Goal: Task Accomplishment & Management: Use online tool/utility

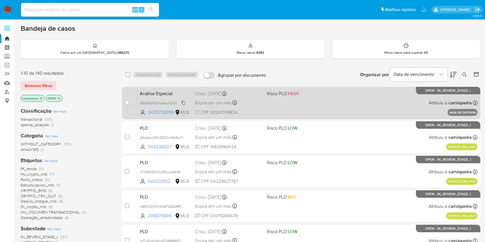
click at [184, 101] on span "3BGAE06OmpsbuYp00cpA1CPI" at bounding box center [165, 102] width 50 height 6
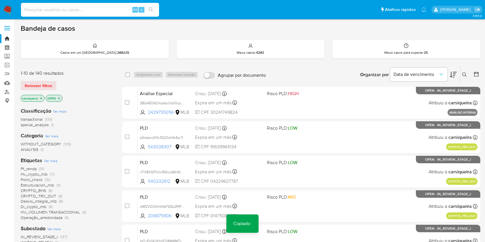
click at [75, 9] on input at bounding box center [90, 9] width 138 height 7
paste input "3BGAE06OmpsbuYp00cpA1CPI"
type input "3BGAE06OmpsbuYp00cpA1CPI"
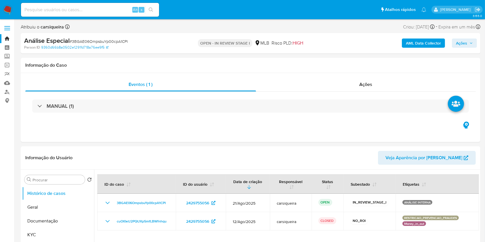
select select "10"
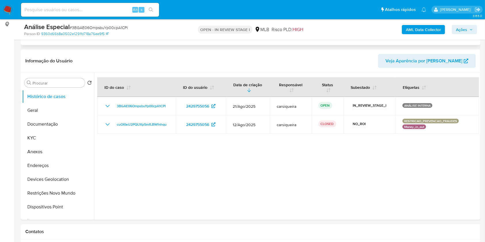
scroll to position [92, 0]
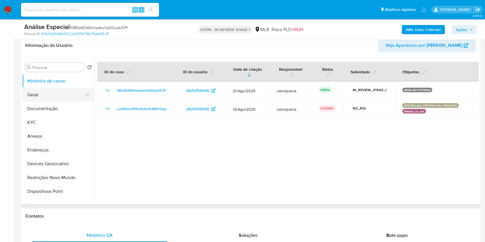
click at [48, 94] on button "Geral" at bounding box center [55, 95] width 67 height 14
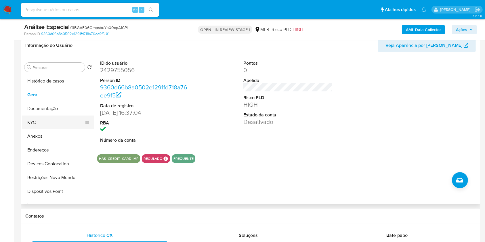
click at [57, 118] on button "KYC" at bounding box center [55, 123] width 67 height 14
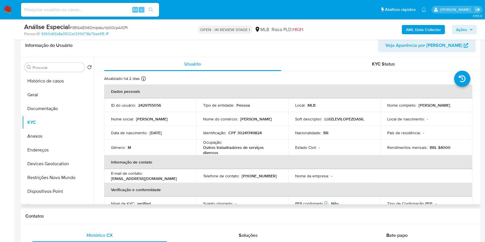
scroll to position [246, 0]
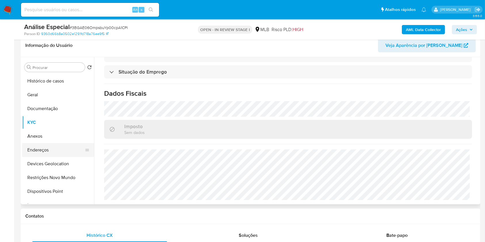
click at [53, 148] on button "Endereços" at bounding box center [55, 150] width 67 height 14
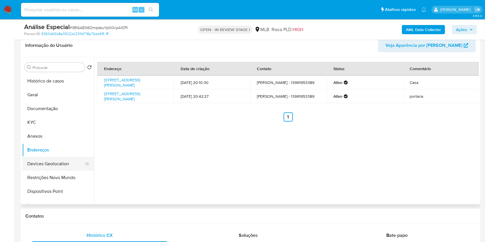
click at [53, 164] on button "Devices Geolocation" at bounding box center [55, 164] width 67 height 14
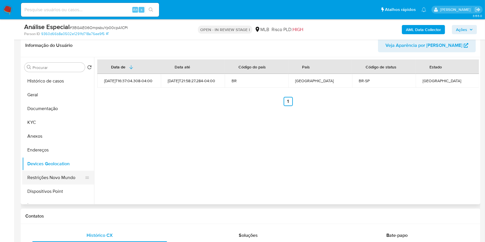
click at [69, 175] on button "Restrições Novo Mundo" at bounding box center [55, 178] width 67 height 14
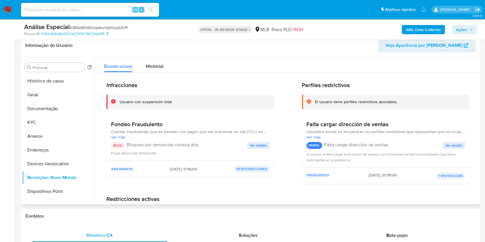
click at [253, 147] on span "Ver detalle" at bounding box center [258, 146] width 17 height 6
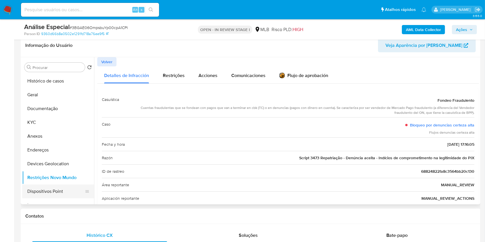
click at [70, 197] on button "Dispositivos Point" at bounding box center [55, 192] width 67 height 14
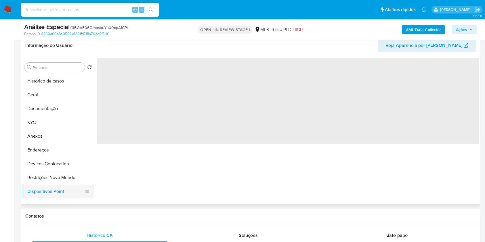
click at [70, 197] on button "Dispositivos Point" at bounding box center [55, 192] width 67 height 14
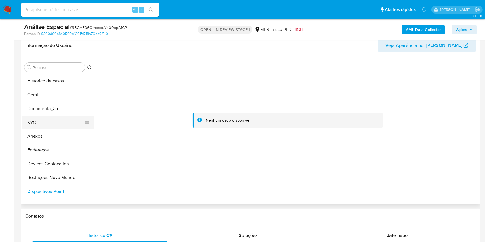
click at [53, 123] on button "KYC" at bounding box center [55, 123] width 67 height 14
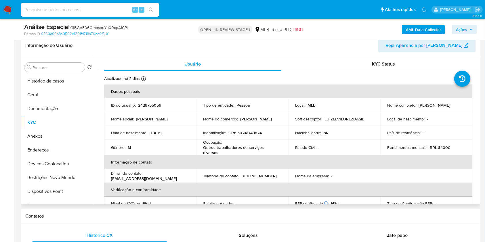
click at [252, 130] on p "CPF 30241749824" at bounding box center [244, 132] width 33 height 5
copy p "30241749824"
click at [258, 171] on td "Telefone de contato : (13) 991953389" at bounding box center [242, 176] width 92 height 14
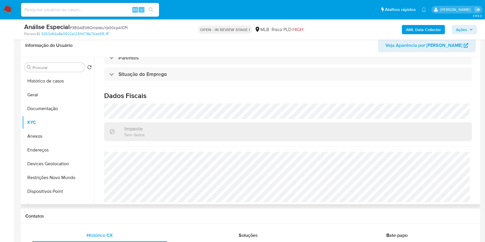
scroll to position [245, 0]
click at [290, 82] on div "Atualizado há 2 dias Criado: 07/05/2025 17:37:05 Atualizado: 19/08/2025 02:21:3…" at bounding box center [288, 16] width 382 height 380
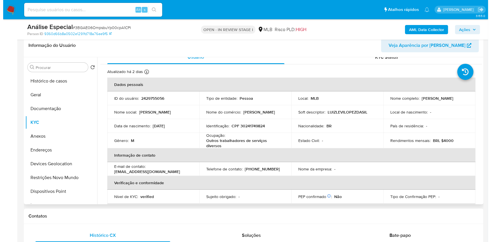
scroll to position [0, 0]
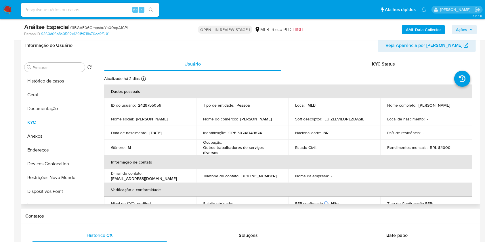
click at [247, 131] on p "CPF 30241749824" at bounding box center [244, 132] width 33 height 5
copy p "30241749824"
click at [470, 29] on icon "button" at bounding box center [471, 29] width 2 height 1
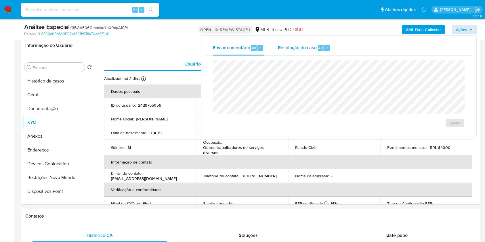
click at [306, 47] on span "Resolução do caso" at bounding box center [297, 47] width 39 height 7
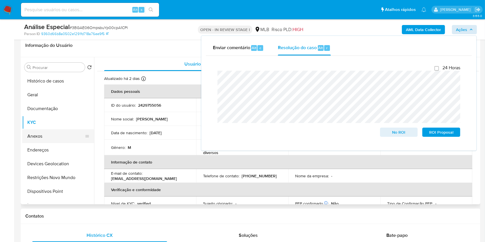
click at [61, 137] on button "Anexos" at bounding box center [55, 136] width 67 height 14
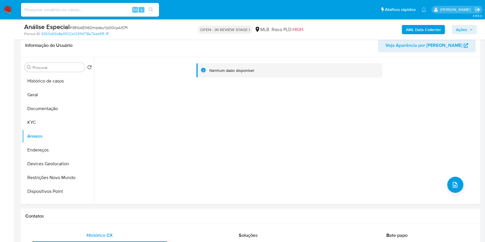
click at [467, 31] on span "Ações" at bounding box center [464, 30] width 17 height 8
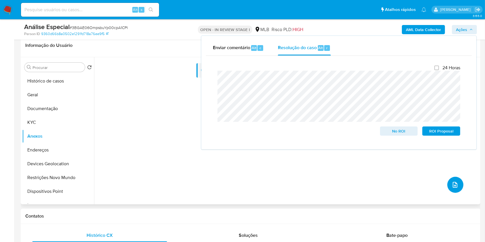
click at [457, 181] on button "upload-file" at bounding box center [455, 185] width 16 height 16
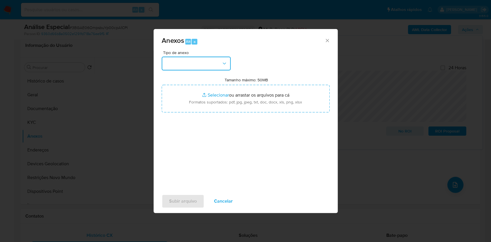
click at [206, 58] on button "button" at bounding box center [196, 64] width 69 height 14
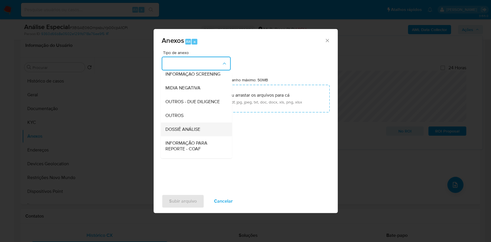
scroll to position [88, 0]
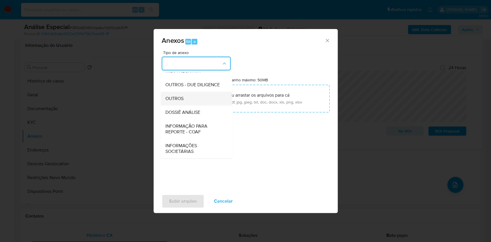
click at [177, 98] on span "OUTROS" at bounding box center [174, 99] width 18 height 6
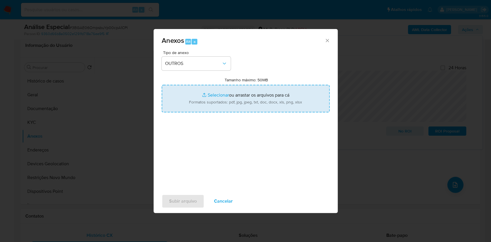
click at [215, 94] on input "Tamanho máximo: 50MB Selecionar arquivos" at bounding box center [246, 99] width 168 height 28
type input "C:\fakepath\Mulan 2429755056_2025_08_20_16_20_07.xlsx"
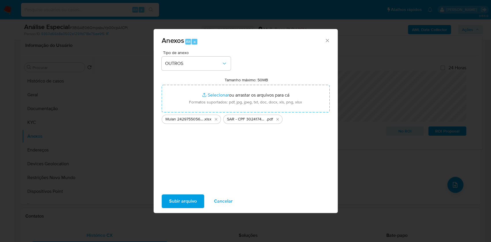
click at [193, 197] on span "Subir arquivo" at bounding box center [183, 201] width 28 height 13
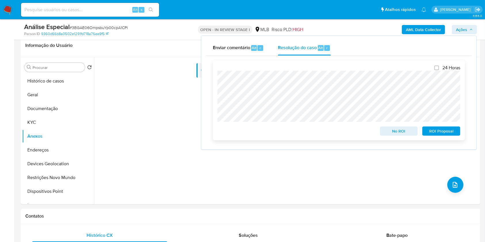
click at [216, 78] on div "24 Horas No ROI ROI Proposal" at bounding box center [339, 100] width 252 height 80
click at [44, 149] on button "Endereços" at bounding box center [55, 150] width 67 height 14
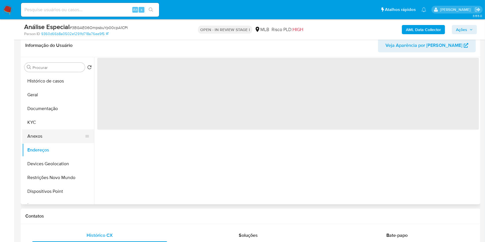
click at [41, 137] on button "Anexos" at bounding box center [55, 136] width 67 height 14
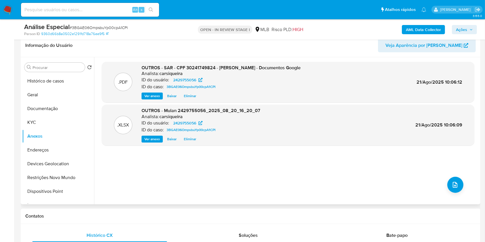
click at [186, 97] on span "Eliminar" at bounding box center [190, 96] width 12 height 6
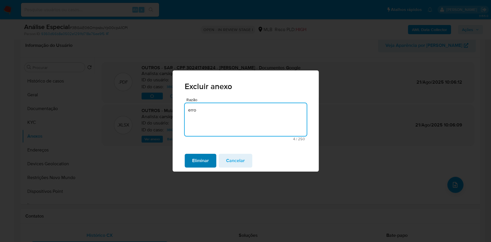
type textarea "erro"
click at [201, 161] on span "Eliminar" at bounding box center [200, 160] width 17 height 13
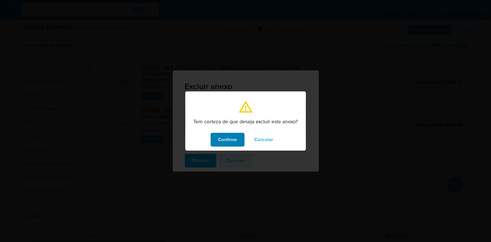
click at [229, 137] on span "Confirme" at bounding box center [227, 139] width 19 height 13
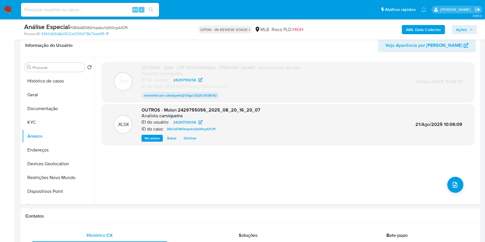
click at [425, 29] on b "AML Data Collector" at bounding box center [423, 29] width 35 height 9
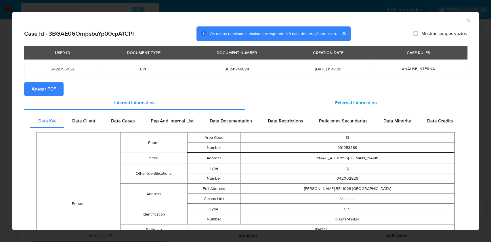
click at [350, 105] on span "External information" at bounding box center [356, 102] width 42 height 7
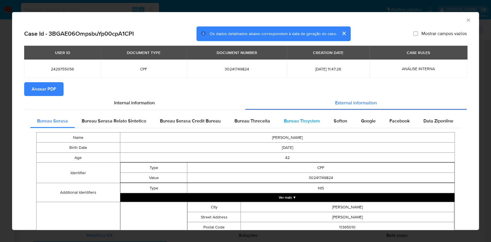
click at [308, 118] on span "Bureau Thsystem" at bounding box center [302, 121] width 36 height 7
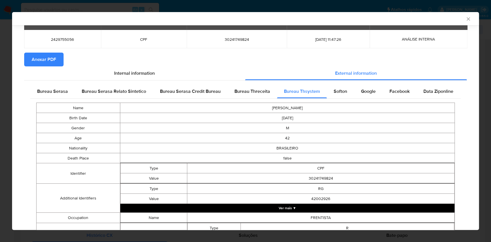
scroll to position [0, 0]
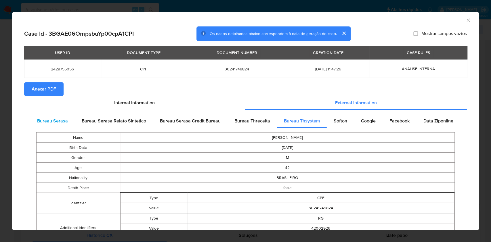
click at [43, 118] on span "Bureau Serasa" at bounding box center [52, 121] width 31 height 7
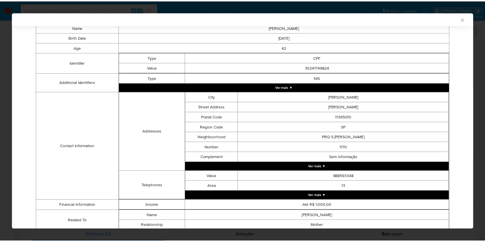
scroll to position [130, 0]
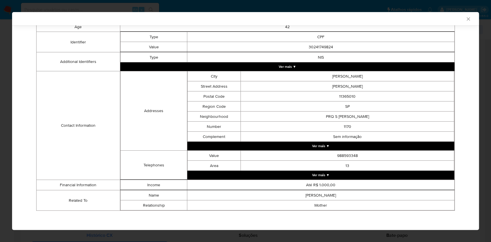
click at [0, 61] on div "AML Data Collector Case Id - 3BGAE06OmpsbuYp00cpA1CPI Os dados detalhados abaix…" at bounding box center [245, 121] width 491 height 242
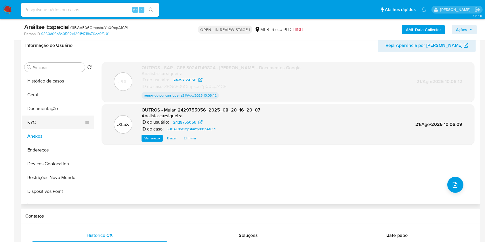
click at [52, 122] on button "KYC" at bounding box center [55, 123] width 67 height 14
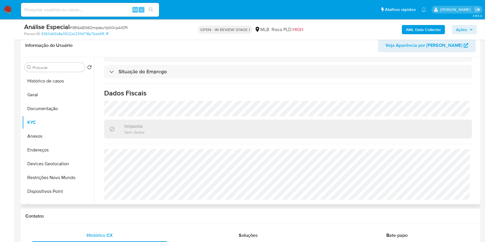
scroll to position [246, 0]
click at [39, 134] on button "Anexos" at bounding box center [55, 136] width 67 height 14
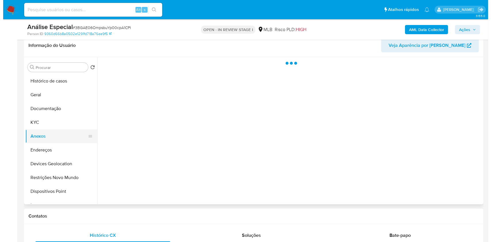
scroll to position [0, 0]
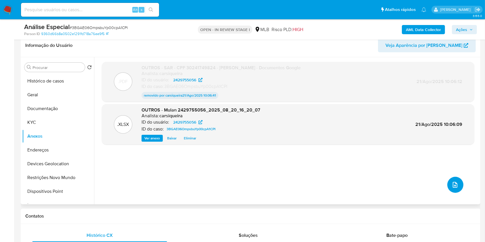
click at [453, 182] on icon "upload-file" at bounding box center [455, 185] width 5 height 6
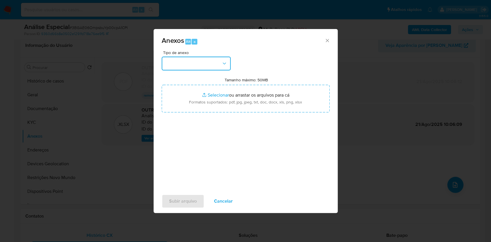
click at [199, 60] on button "button" at bounding box center [196, 64] width 69 height 14
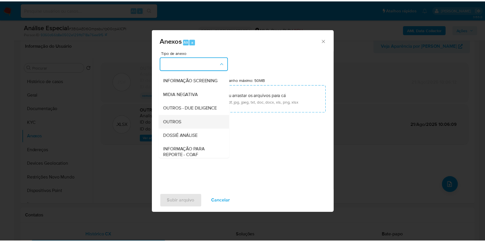
scroll to position [88, 0]
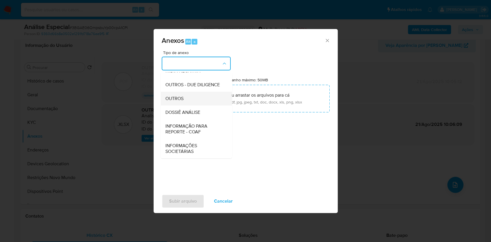
click at [186, 98] on div "OUTROS" at bounding box center [194, 99] width 59 height 14
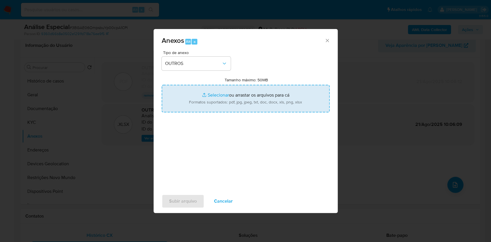
click at [218, 90] on input "Tamanho máximo: 50MB Selecionar arquivos" at bounding box center [246, 99] width 168 height 28
type input "C:\fakepath\SAR - Documento CPF 30241749824 - LUIZ LEVI LOPEZ DA SILVA - Docume…"
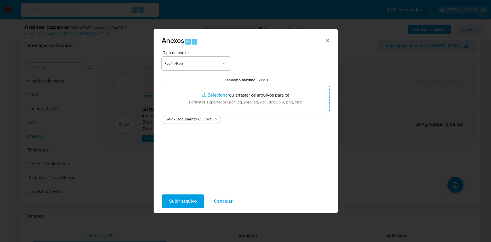
click at [187, 198] on span "Subir arquivo" at bounding box center [183, 201] width 28 height 13
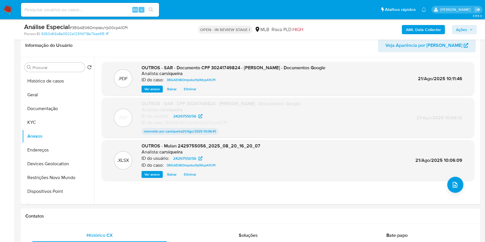
click at [464, 28] on span "Ações" at bounding box center [461, 29] width 11 height 9
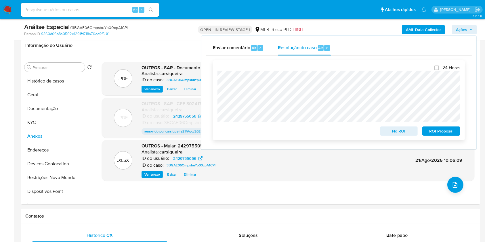
click at [436, 132] on span "ROI Proposal" at bounding box center [441, 131] width 30 height 8
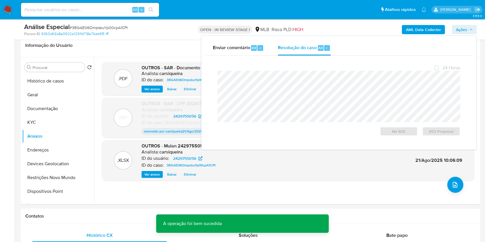
click at [107, 24] on div "Análise Especial # 3BGAE06OmpsbuYp00cpA1CPI" at bounding box center [98, 27] width 149 height 9
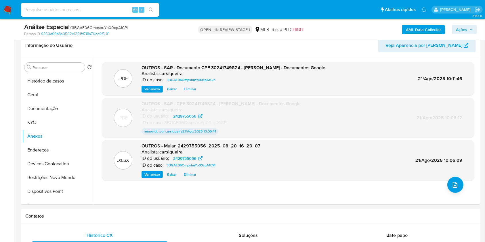
click at [112, 26] on span "# 3BGAE06OmpsbuYp00cpA1CPI" at bounding box center [99, 28] width 58 height 6
copy span "3BGAE06OmpsbuYp00cpA1CPI"
click at [464, 30] on span "Ações" at bounding box center [461, 29] width 11 height 9
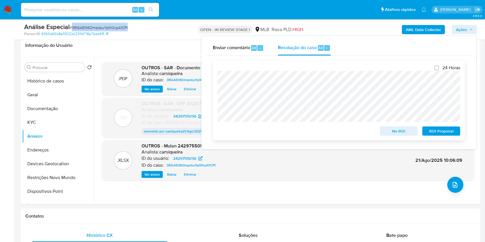
click at [437, 133] on span "ROI Proposal" at bounding box center [441, 131] width 30 height 8
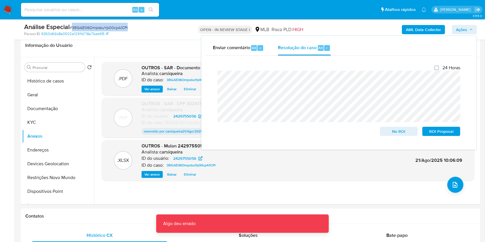
click at [116, 26] on span "# 3BGAE06OmpsbuYp00cpA1CPI" at bounding box center [99, 28] width 58 height 6
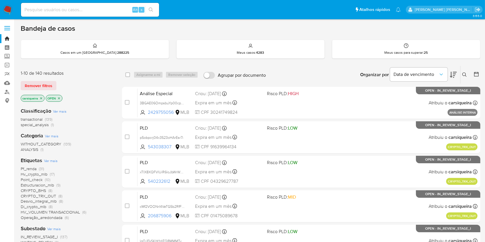
click at [87, 8] on input at bounding box center [90, 9] width 138 height 7
paste input "1211390669"
type input "1211390669"
click at [153, 10] on button "search-icon" at bounding box center [151, 10] width 12 height 8
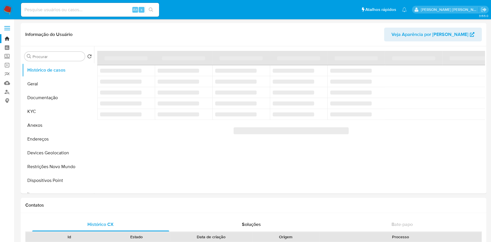
select select "10"
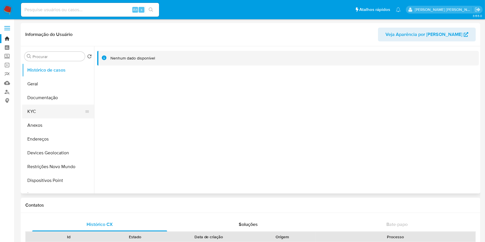
click at [39, 110] on button "KYC" at bounding box center [55, 112] width 67 height 14
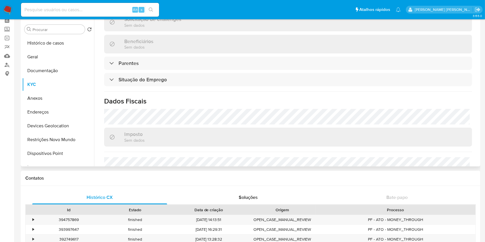
scroll to position [250, 0]
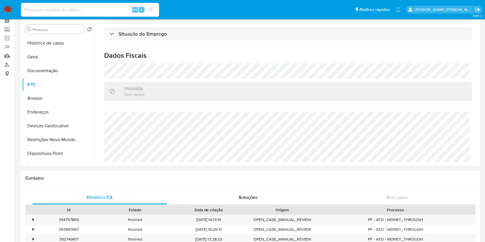
click at [78, 7] on input at bounding box center [90, 9] width 138 height 7
paste input "1609083597"
type input "1609083597"
click at [151, 9] on icon "search-icon" at bounding box center [151, 9] width 5 height 5
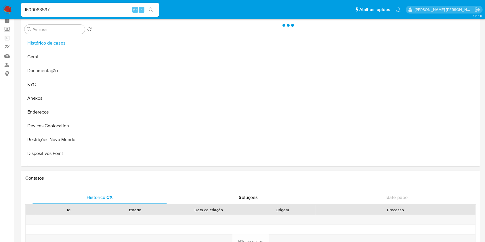
select select "10"
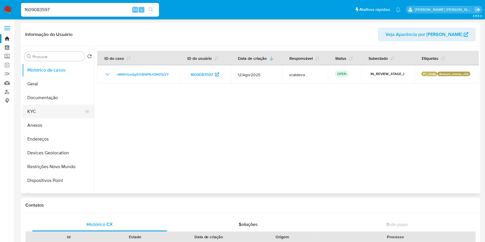
click at [49, 111] on button "KYC" at bounding box center [55, 112] width 67 height 14
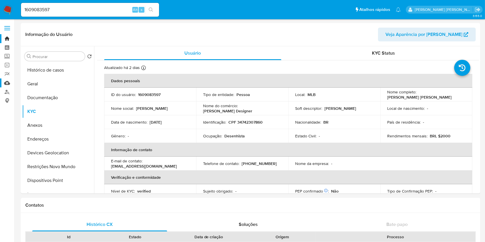
click at [9, 82] on link "Mulan" at bounding box center [34, 82] width 68 height 9
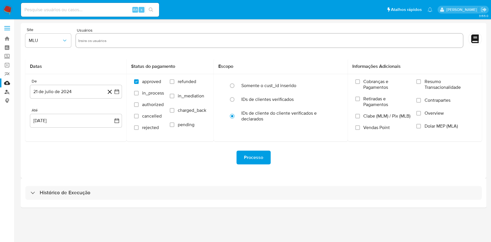
click at [8, 89] on link "Localizador de pessoas" at bounding box center [34, 91] width 68 height 9
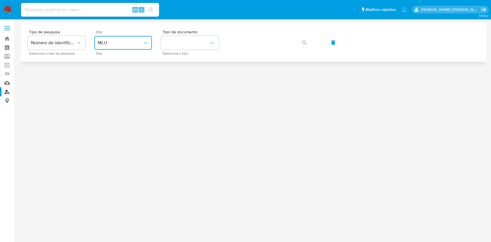
click at [129, 44] on span "MLU" at bounding box center [120, 43] width 45 height 6
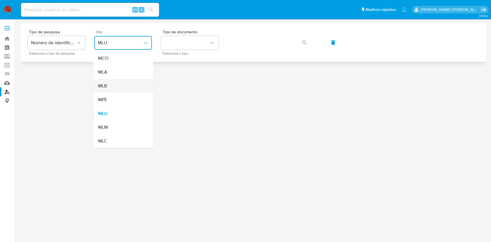
click at [124, 86] on div "MLB" at bounding box center [121, 86] width 47 height 14
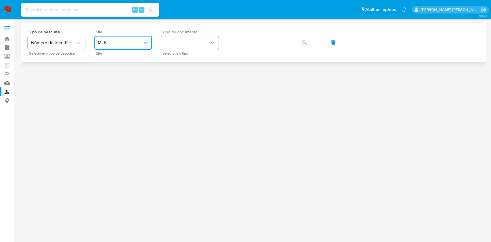
click at [191, 41] on button "identificationType" at bounding box center [190, 43] width 58 height 14
click at [179, 83] on div "CPF CPF" at bounding box center [187, 81] width 47 height 20
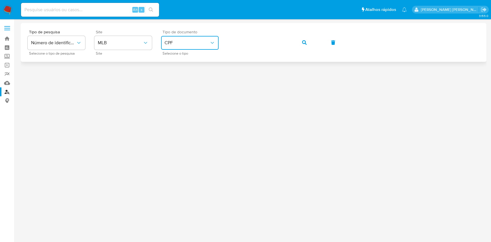
drag, startPoint x: 231, startPoint y: 54, endPoint x: 303, endPoint y: 47, distance: 71.9
click at [303, 47] on span "button" at bounding box center [304, 42] width 5 height 13
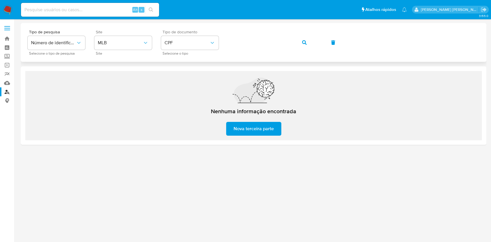
click at [308, 38] on button "button" at bounding box center [304, 43] width 20 height 14
click at [66, 10] on input at bounding box center [90, 9] width 138 height 7
paste input "2204933988"
type input "2204933988"
click at [152, 8] on icon "search-icon" at bounding box center [151, 9] width 4 height 4
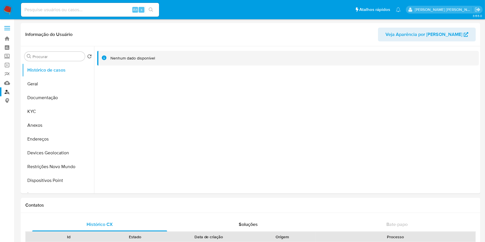
select select "10"
click at [41, 109] on button "KYC" at bounding box center [55, 112] width 67 height 14
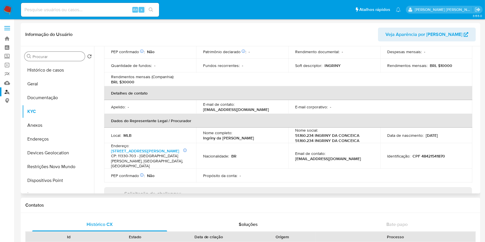
scroll to position [306, 0]
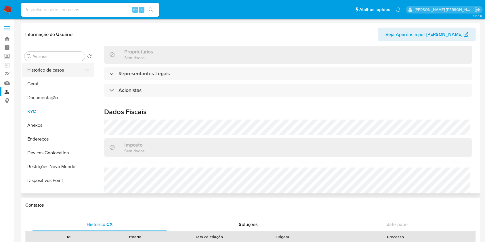
click at [44, 68] on button "Histórico de casos" at bounding box center [55, 70] width 67 height 14
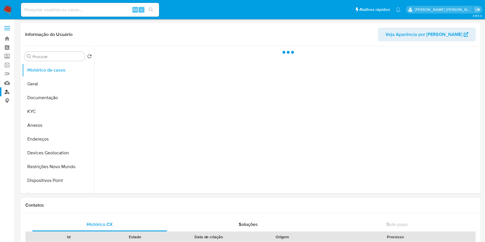
scroll to position [0, 0]
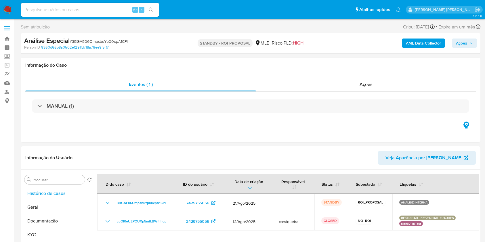
select select "10"
click at [5, 9] on img at bounding box center [8, 10] width 10 height 10
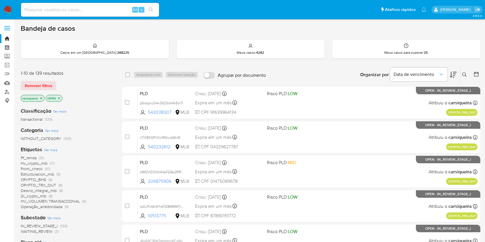
click at [72, 8] on input at bounding box center [90, 9] width 138 height 7
paste input "h02yZyqn7dp86IMFroWDwaDJ"
type input "h02yZyqn7dp86IMFroWDwaDJ"
click at [150, 9] on icon "search-icon" at bounding box center [151, 9] width 5 height 5
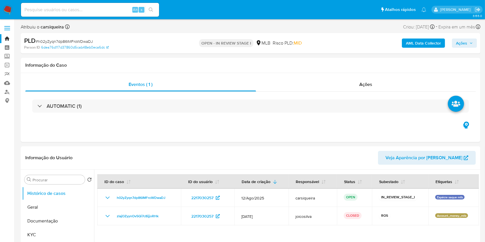
select select "10"
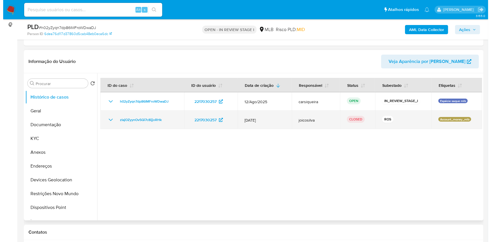
scroll to position [76, 0]
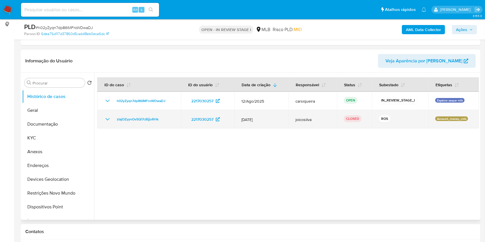
click at [106, 118] on icon "Mostrar/Ocultar" at bounding box center [108, 119] width 4 height 2
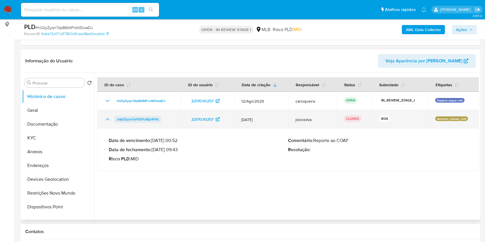
drag, startPoint x: 168, startPoint y: 117, endPoint x: 116, endPoint y: 117, distance: 52.0
click at [116, 117] on div "zIajOZyynOv5Qi7c8ijjoRHk" at bounding box center [139, 119] width 70 height 7
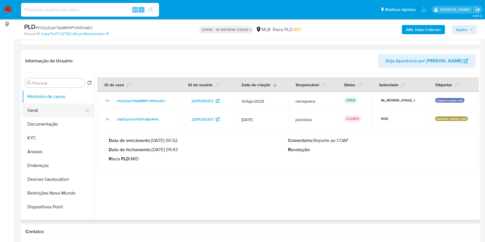
click at [54, 107] on button "Geral" at bounding box center [55, 111] width 67 height 14
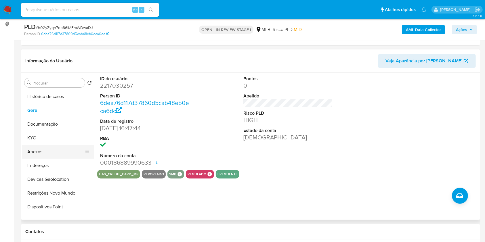
click at [61, 148] on button "Anexos" at bounding box center [55, 152] width 67 height 14
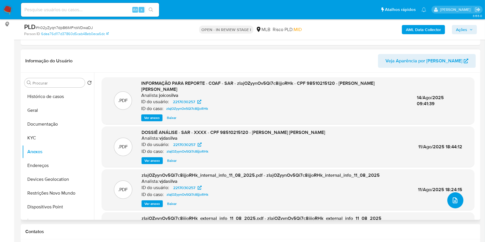
click at [452, 198] on icon "upload-file" at bounding box center [454, 200] width 7 height 7
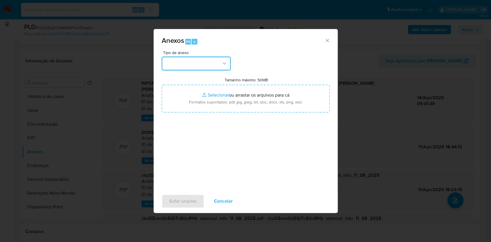
click at [202, 60] on button "button" at bounding box center [196, 64] width 69 height 14
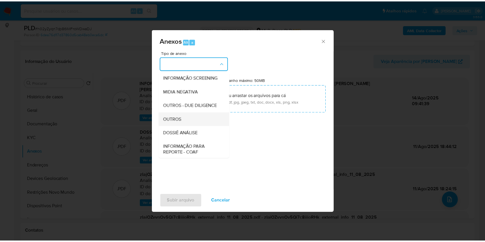
scroll to position [88, 0]
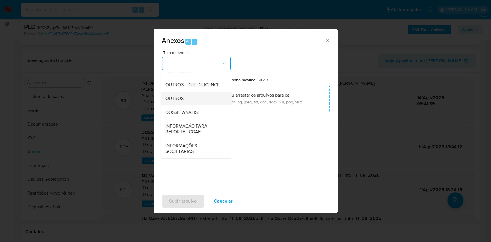
click at [195, 93] on div "OUTROS" at bounding box center [194, 99] width 59 height 14
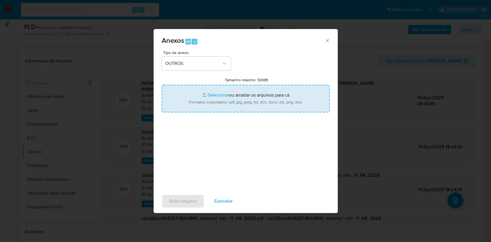
click at [210, 94] on input "Tamanho máximo: 50MB Selecionar arquivos" at bounding box center [246, 99] width 168 height 28
type input "C:\fakepath\CPF 98510215120 - GIOMAR JOSE DE ABREU - Documentos Google.pdf"
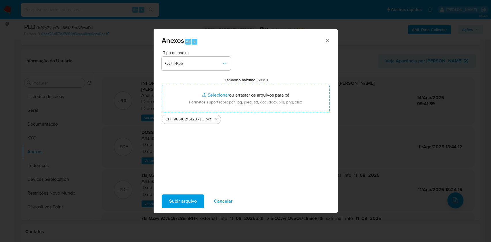
drag, startPoint x: 210, startPoint y: 94, endPoint x: 191, endPoint y: 202, distance: 109.4
click at [191, 202] on span "Subir arquivo" at bounding box center [183, 201] width 28 height 13
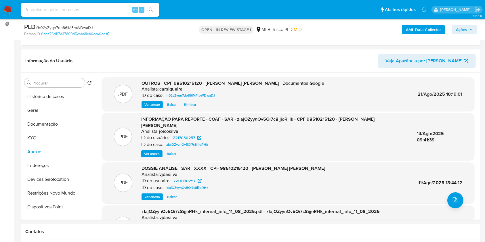
click at [470, 29] on icon "button" at bounding box center [470, 29] width 3 height 3
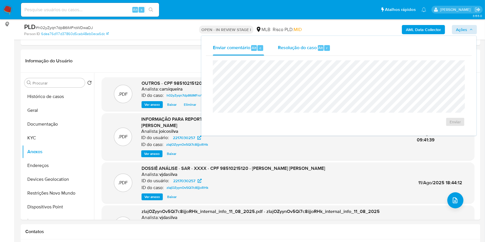
click at [287, 51] on div "Resolução do caso Alt r" at bounding box center [304, 48] width 53 height 15
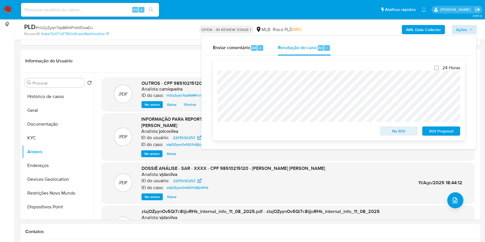
click at [406, 131] on span "No ROI" at bounding box center [399, 131] width 30 height 8
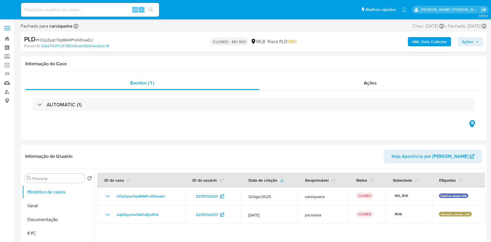
select select "10"
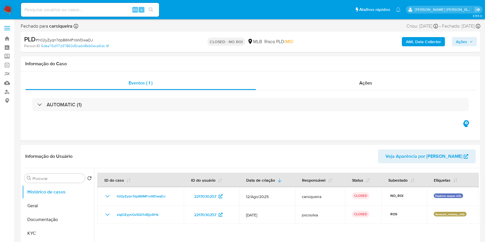
click at [7, 8] on img at bounding box center [8, 10] width 10 height 10
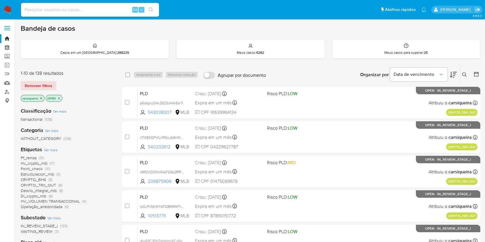
click at [83, 201] on span "(6)" at bounding box center [84, 201] width 4 height 6
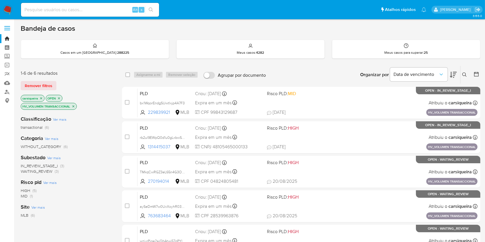
click at [36, 190] on span "(5)" at bounding box center [34, 191] width 4 height 6
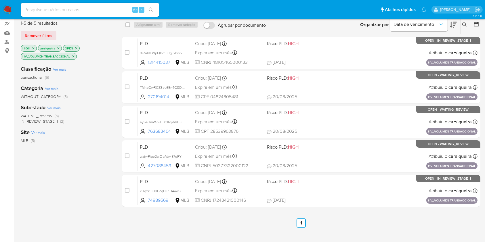
scroll to position [38, 0]
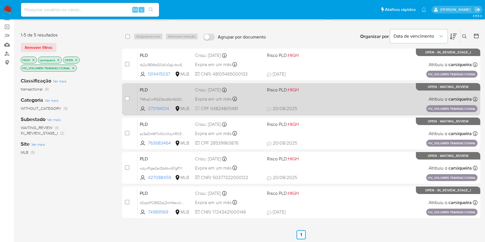
click at [347, 101] on div "PLD TMkqCwRGZ3eL65n4G3OdcRCj 270194014 MLB Risco PLD: HIGH Criou: 14/08/2025 Cr…" at bounding box center [307, 99] width 340 height 29
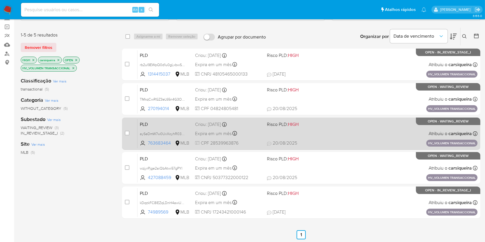
click at [348, 137] on div "PLD aySeDmW7w0UxXoyhR03mjavX 763683464 MLB Risco PLD: HIGH Criou: 14/08/2025 Cr…" at bounding box center [307, 133] width 340 height 29
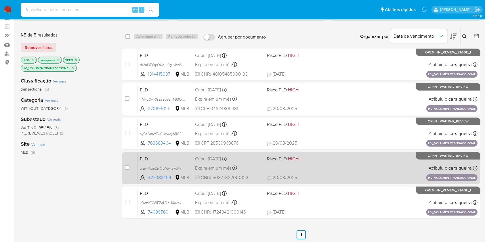
click at [323, 173] on div "PLD wzjyrPjge2aiQbAtwi57gPYl 427088459 MLB Risco PLD: HIGH Criou: 14/08/2025 Cr…" at bounding box center [307, 168] width 340 height 29
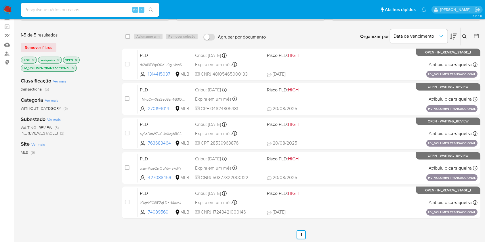
click at [34, 59] on icon "close-filter" at bounding box center [33, 60] width 2 height 2
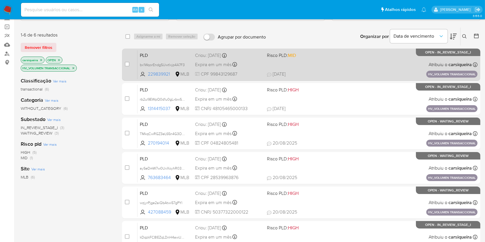
click at [254, 63] on div "Expira em um mês Expira em 28/09/2025 11:18:36" at bounding box center [228, 65] width 67 height 8
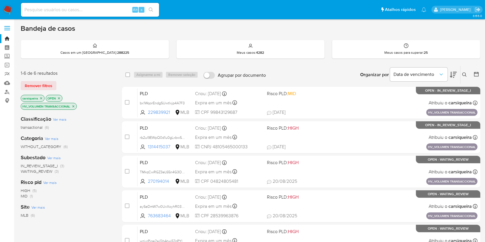
click at [9, 11] on img at bounding box center [8, 10] width 10 height 10
click at [9, 10] on img at bounding box center [8, 10] width 10 height 10
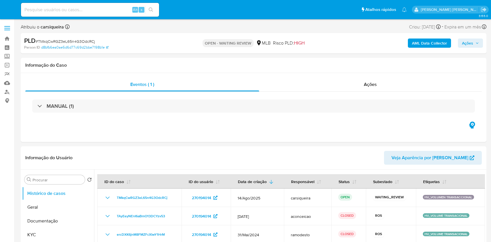
select select "10"
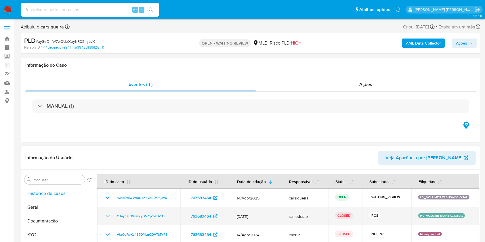
drag, startPoint x: 110, startPoint y: 217, endPoint x: 110, endPoint y: 210, distance: 6.3
click at [110, 213] on icon "Mostrar/Ocultar" at bounding box center [107, 216] width 7 height 7
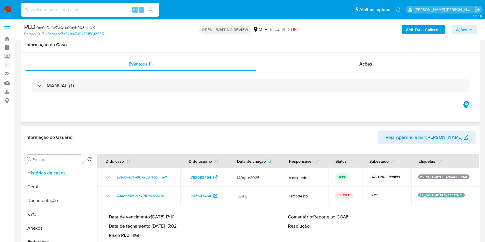
scroll to position [38, 0]
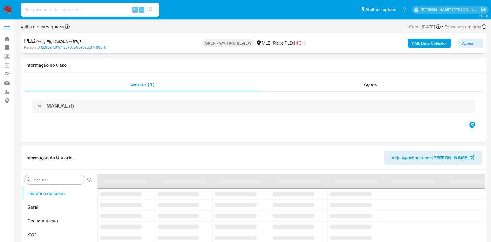
select select "10"
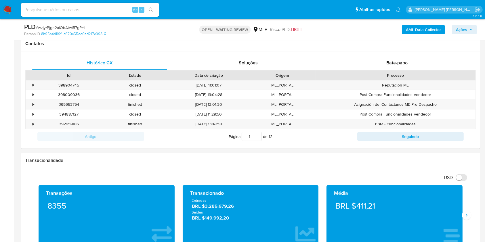
scroll to position [306, 0]
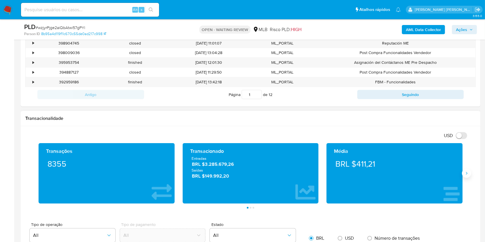
click at [467, 173] on icon "Siguiente" at bounding box center [466, 173] width 5 height 5
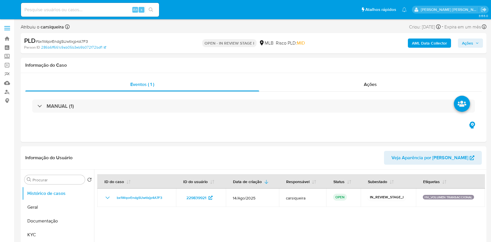
select select "10"
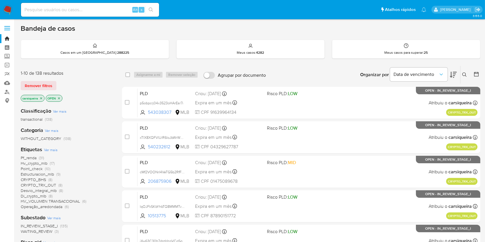
click at [4, 9] on img at bounding box center [8, 10] width 10 height 10
click at [109, 168] on div "Pf_renda (31) Hv_crypto_mlb (17) Point_check (10) Estructuracion_mlb (9) CRYPTO…" at bounding box center [67, 182] width 92 height 54
click at [83, 10] on input at bounding box center [90, 9] width 138 height 7
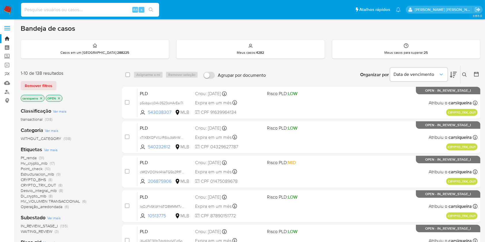
paste input "xebFFFs6Zs43sPcJV8FU1Zc4"
type input "xebFFFs6Zs43sPcJV8FU1Zc4"
click at [150, 8] on icon "search-icon" at bounding box center [151, 9] width 5 height 5
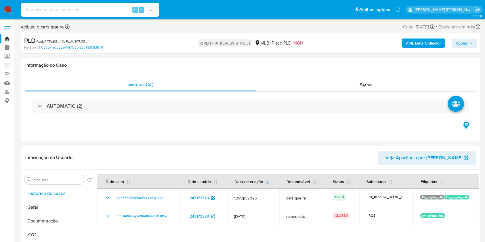
select select "10"
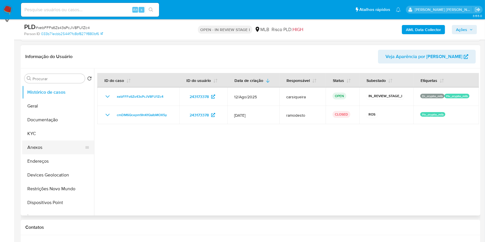
scroll to position [115, 0]
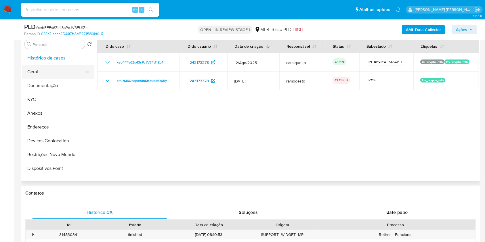
click at [47, 71] on button "Geral" at bounding box center [55, 72] width 67 height 14
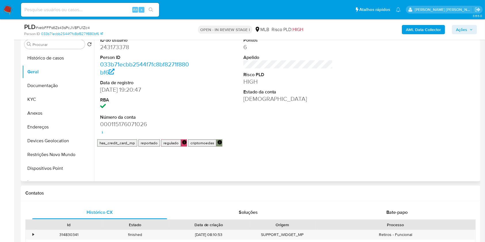
scroll to position [76, 0]
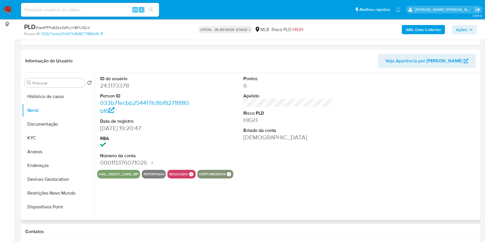
click at [121, 84] on dd "243173378" at bounding box center [145, 86] width 90 height 8
copy dd "243173378"
click at [49, 144] on ul "Histórico de casos Geral Documentação KYC Anexos Endereços Devices Geolocation …" at bounding box center [58, 155] width 72 height 130
click at [48, 153] on button "Anexos" at bounding box center [55, 152] width 67 height 14
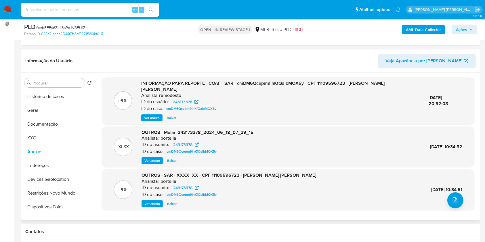
click at [158, 115] on span "Ver anexo" at bounding box center [152, 118] width 16 height 6
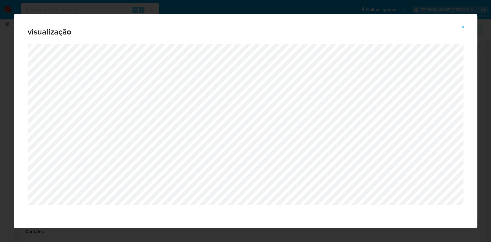
click at [465, 28] on button "Attachment preview" at bounding box center [462, 26] width 13 height 9
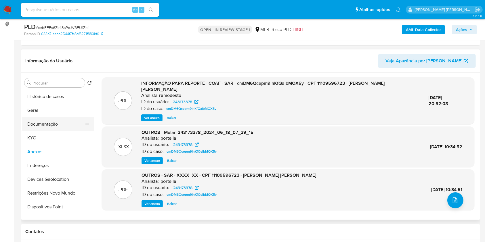
click at [60, 129] on button "Documentação" at bounding box center [55, 124] width 67 height 14
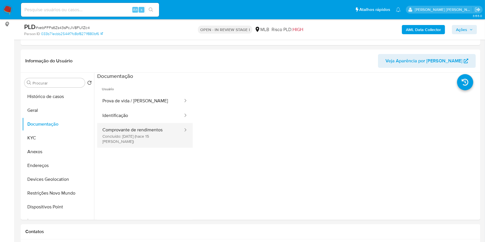
click at [157, 129] on button "Comprovante de rendimentos Concluído: 06/08/2025 (hace 15 días)" at bounding box center [140, 135] width 86 height 25
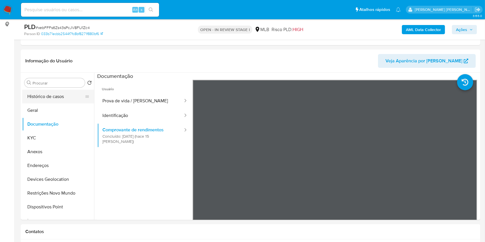
click at [48, 97] on button "Histórico de casos" at bounding box center [55, 97] width 67 height 14
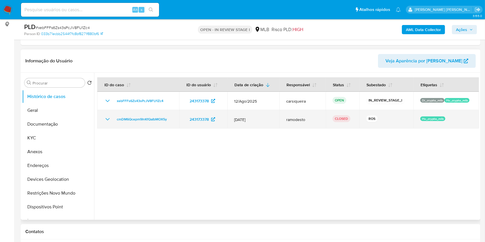
click at [106, 119] on icon "Mostrar/Ocultar" at bounding box center [107, 119] width 7 height 7
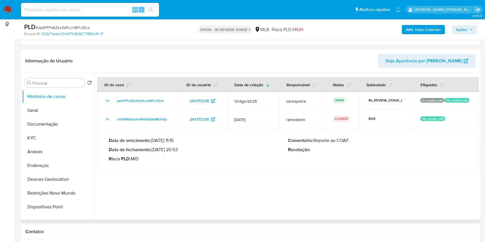
drag, startPoint x: 153, startPoint y: 150, endPoint x: 177, endPoint y: 149, distance: 24.5
click at [177, 149] on p "Data de fechamento : 20/06/2024 20:53" at bounding box center [198, 150] width 179 height 6
drag, startPoint x: 175, startPoint y: 160, endPoint x: 178, endPoint y: 146, distance: 14.4
click at [175, 156] on p "Risco PLD : MID" at bounding box center [198, 159] width 179 height 6
drag, startPoint x: 177, startPoint y: 148, endPoint x: 155, endPoint y: 149, distance: 22.1
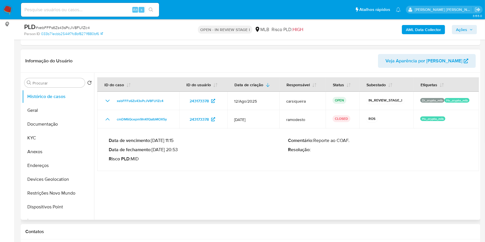
click at [154, 150] on p "Data de fechamento : 20/06/2024 20:53" at bounding box center [198, 150] width 179 height 6
click at [418, 30] on b "AML Data Collector" at bounding box center [423, 29] width 35 height 9
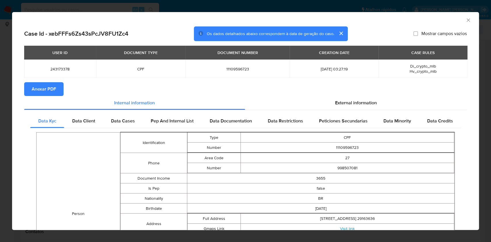
click at [40, 86] on span "Anexar PDF" at bounding box center [44, 89] width 24 height 13
click at [0, 103] on div "AML Data Collector Case Id - xebFFFs6Zs43sPcJV8FU1Zc4 Os dados detalhados abaix…" at bounding box center [245, 121] width 491 height 242
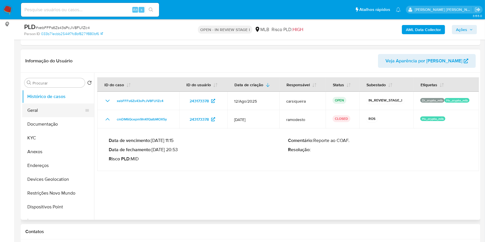
click at [51, 109] on button "Geral" at bounding box center [55, 111] width 67 height 14
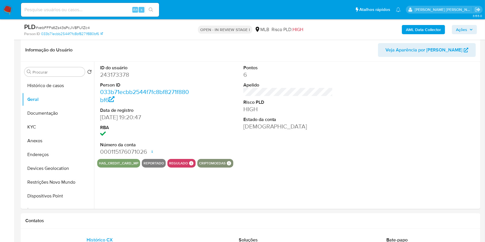
scroll to position [89, 0]
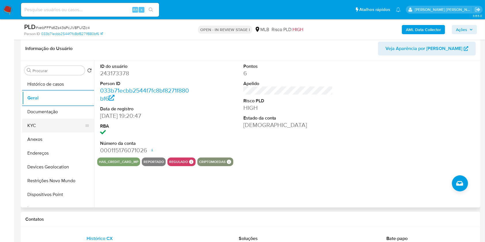
click at [37, 123] on button "KYC" at bounding box center [55, 126] width 67 height 14
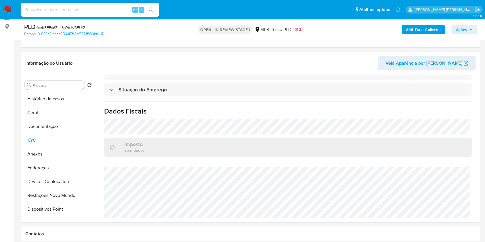
scroll to position [73, 0]
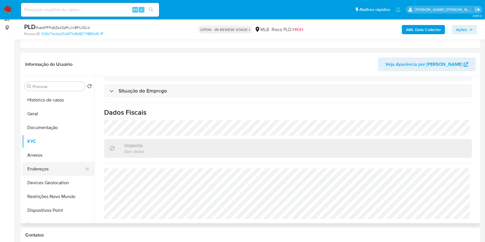
click at [53, 171] on button "Endereços" at bounding box center [55, 169] width 67 height 14
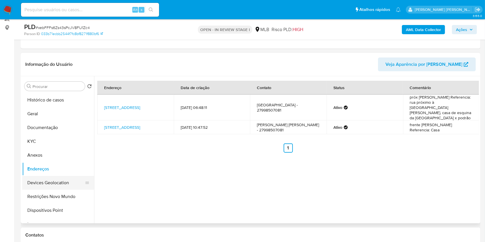
click at [69, 181] on button "Devices Geolocation" at bounding box center [55, 183] width 67 height 14
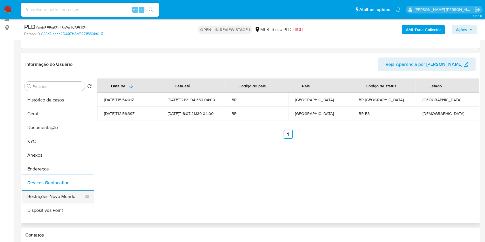
click at [69, 197] on button "Restrições Novo Mundo" at bounding box center [55, 197] width 67 height 14
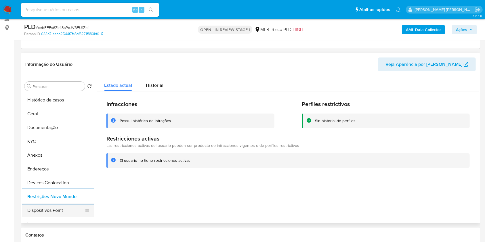
click at [61, 209] on button "Dispositivos Point" at bounding box center [55, 211] width 67 height 14
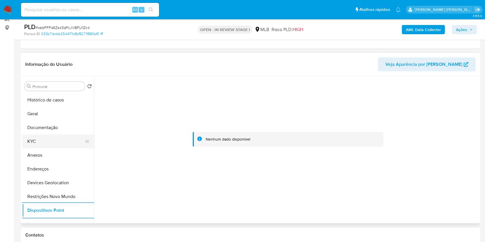
click at [54, 142] on button "KYC" at bounding box center [55, 142] width 67 height 14
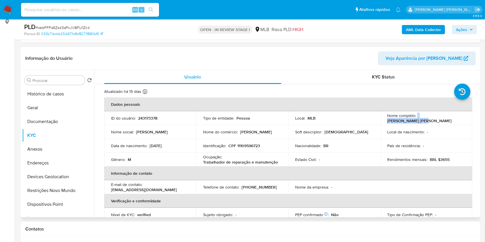
drag, startPoint x: 451, startPoint y: 117, endPoint x: 340, endPoint y: 98, distance: 112.9
click at [416, 118] on td "Nome completo : Wesley Olive Alves" at bounding box center [426, 118] width 92 height 14
copy div "Wesley Olive Alves"
click at [239, 142] on td "Identificação : CPF 11109596723" at bounding box center [242, 146] width 92 height 14
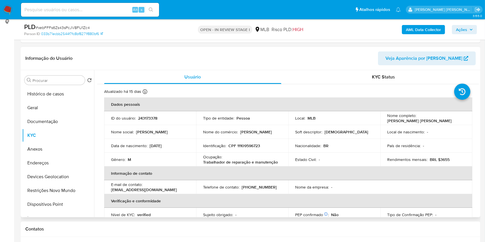
click at [246, 147] on p "CPF 11109596723" at bounding box center [244, 145] width 32 height 5
copy p "11109596723"
drag, startPoint x: 451, startPoint y: 121, endPoint x: 415, endPoint y: 117, distance: 35.3
click at [415, 117] on td "Nome completo : Wesley Olive Alves" at bounding box center [426, 118] width 92 height 14
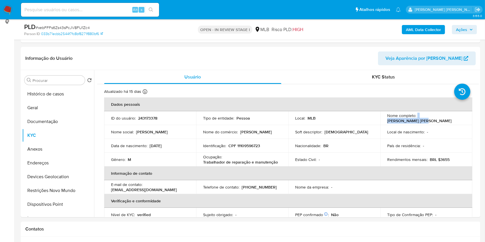
copy div "Wesley Olive Alves"
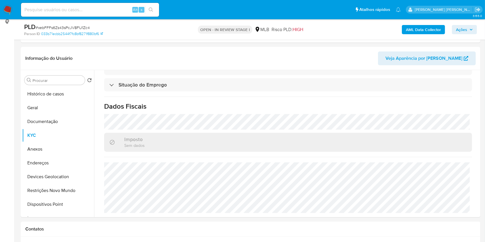
click at [419, 29] on b "AML Data Collector" at bounding box center [423, 29] width 35 height 9
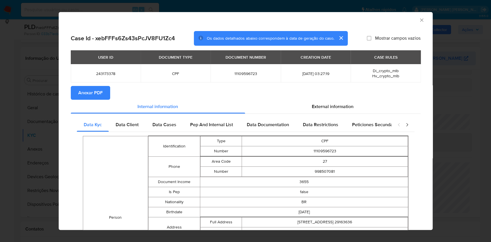
click at [0, 100] on div "AML Data Collector Case Id - xebFFFs6Zs43sPcJV8FU1Zc4 Os dados detalhados abaix…" at bounding box center [245, 121] width 491 height 242
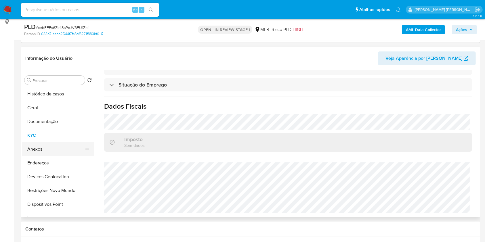
click at [49, 150] on button "Anexos" at bounding box center [55, 149] width 67 height 14
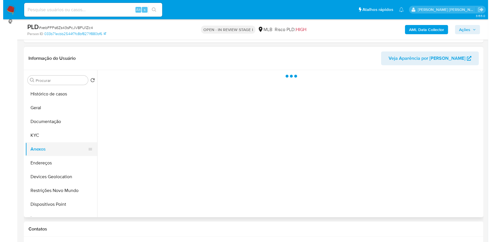
scroll to position [0, 0]
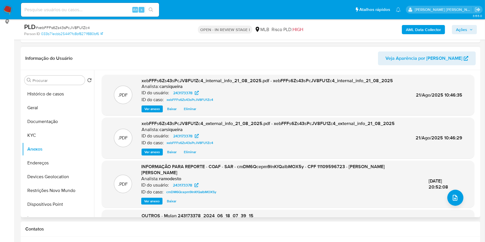
click at [153, 198] on span "Ver anexo" at bounding box center [152, 201] width 16 height 6
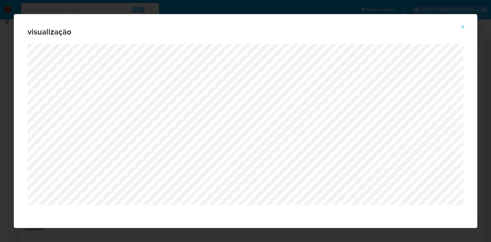
click at [0, 114] on div "visualização" at bounding box center [245, 121] width 491 height 242
click at [462, 26] on icon "Attachment preview" at bounding box center [462, 26] width 5 height 5
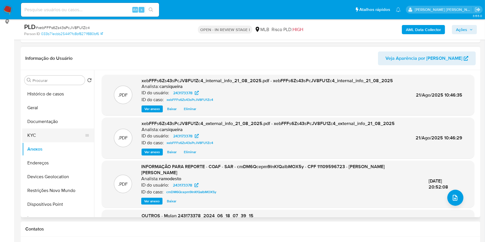
click at [48, 134] on button "KYC" at bounding box center [55, 136] width 67 height 14
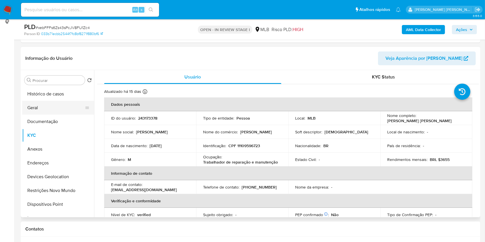
click at [44, 108] on button "Geral" at bounding box center [55, 108] width 67 height 14
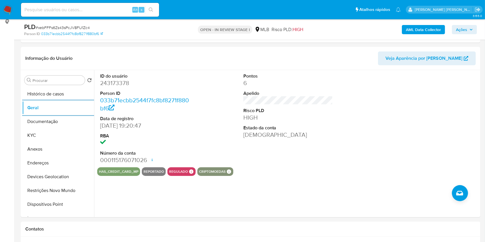
click at [465, 30] on span "Ações" at bounding box center [461, 29] width 11 height 9
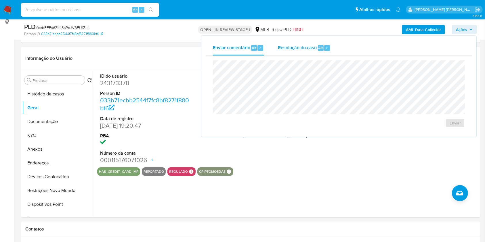
click at [290, 47] on span "Resolução do caso" at bounding box center [297, 47] width 39 height 7
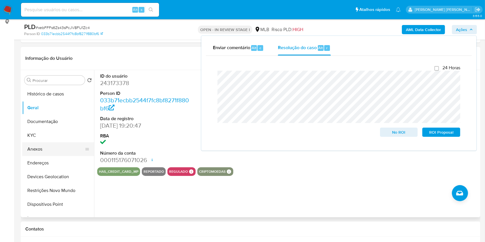
click at [51, 147] on button "Anexos" at bounding box center [55, 149] width 67 height 14
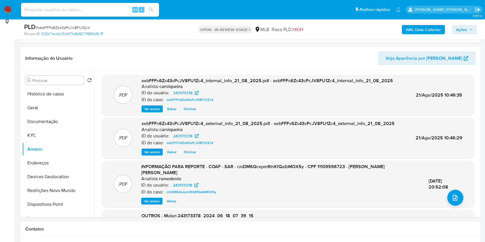
click at [465, 29] on span "Ações" at bounding box center [461, 29] width 11 height 9
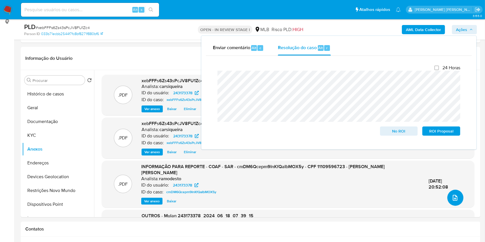
click at [453, 197] on icon "upload-file" at bounding box center [454, 197] width 7 height 7
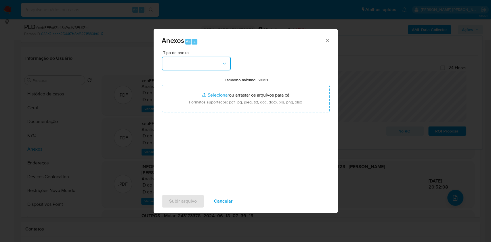
click at [181, 62] on button "button" at bounding box center [196, 64] width 69 height 14
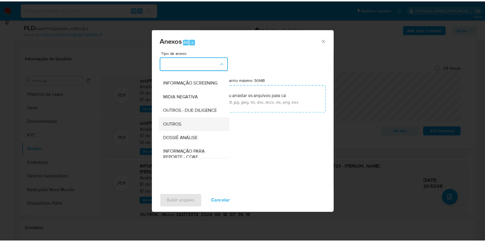
scroll to position [88, 0]
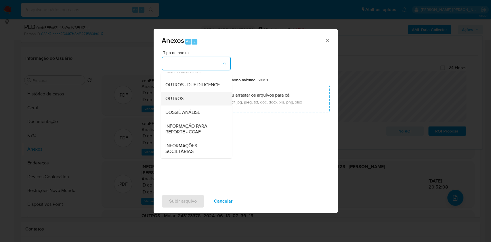
click at [186, 102] on div "OUTROS" at bounding box center [194, 99] width 59 height 14
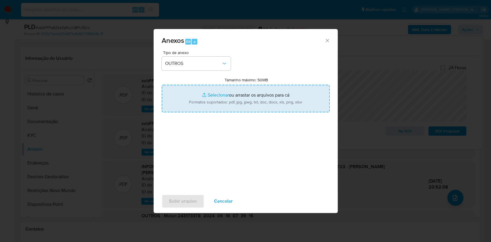
click at [212, 93] on input "Tamanho máximo: 50MB Selecionar arquivos" at bounding box center [246, 99] width 168 height 28
type input "C:\fakepath\CPF 11109596723 - WESLEY OLIVE ALVES - Documentos Google.pdf"
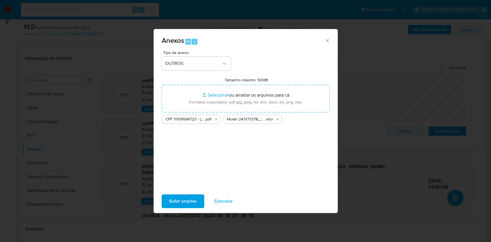
click at [181, 195] on span "Subir arquivo" at bounding box center [183, 201] width 28 height 13
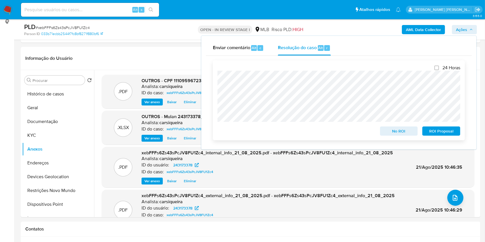
click at [402, 130] on span "No ROI" at bounding box center [399, 131] width 30 height 8
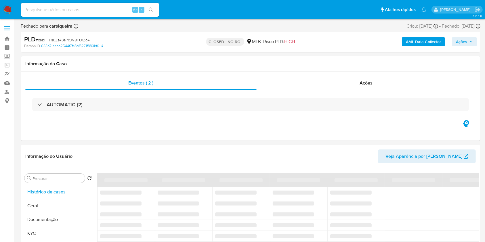
select select "10"
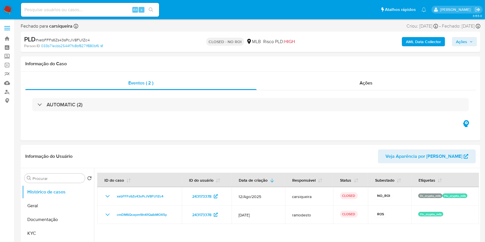
click at [8, 13] on img at bounding box center [8, 10] width 10 height 10
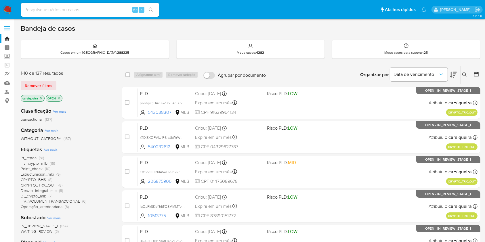
click at [9, 9] on img at bounding box center [8, 10] width 10 height 10
click at [476, 74] on icon at bounding box center [476, 74] width 6 height 6
click at [474, 74] on icon at bounding box center [476, 74] width 6 height 6
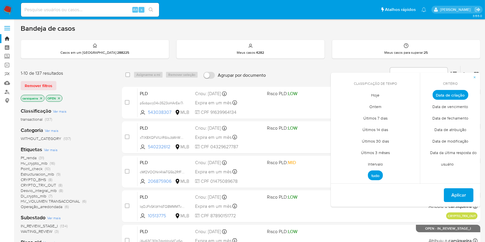
click at [446, 115] on span "Data de fechamento" at bounding box center [450, 118] width 48 height 12
click at [377, 97] on span "Hoje" at bounding box center [375, 95] width 20 height 12
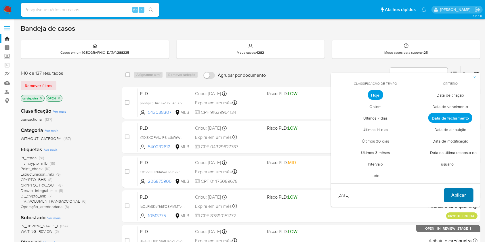
click at [456, 191] on span "Aplicar" at bounding box center [458, 195] width 15 height 13
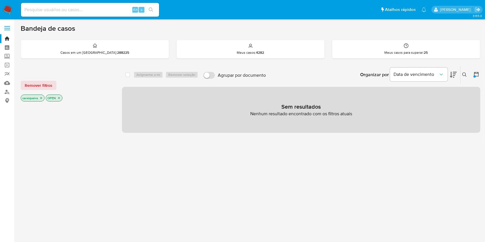
click at [59, 96] on icon "close-filter" at bounding box center [58, 97] width 3 height 3
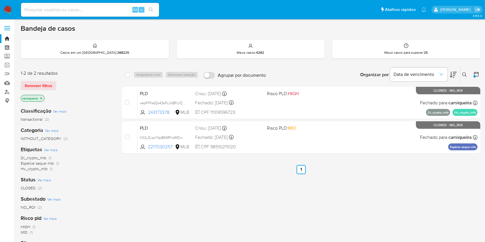
click at [6, 7] on img at bounding box center [8, 10] width 10 height 10
